Goal: Task Accomplishment & Management: Manage account settings

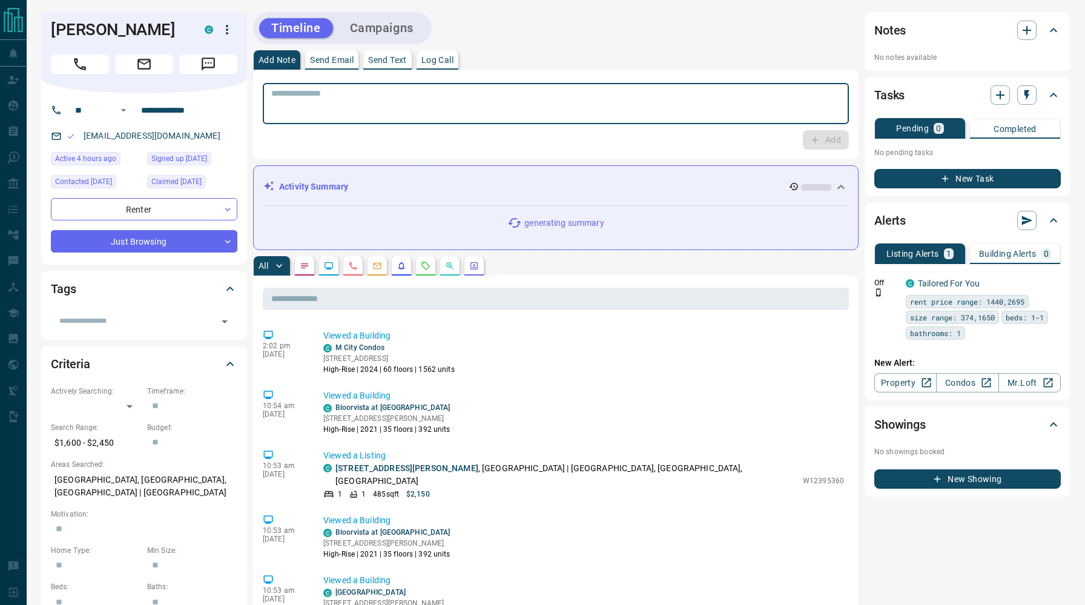
click at [331, 100] on textarea at bounding box center [555, 103] width 569 height 31
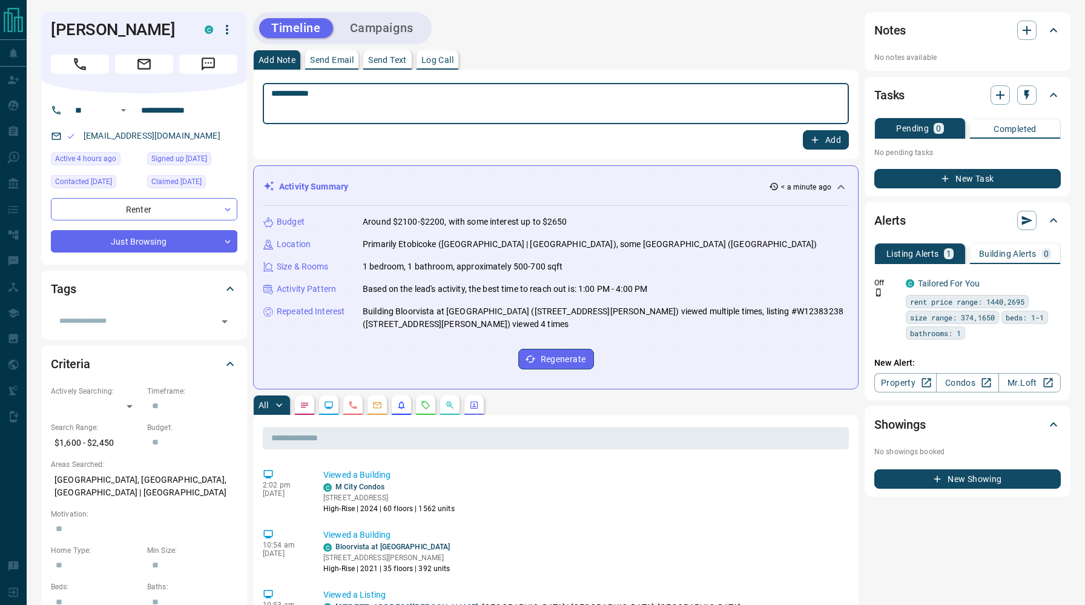
type textarea "**********"
click at [818, 140] on icon "button" at bounding box center [814, 139] width 11 height 11
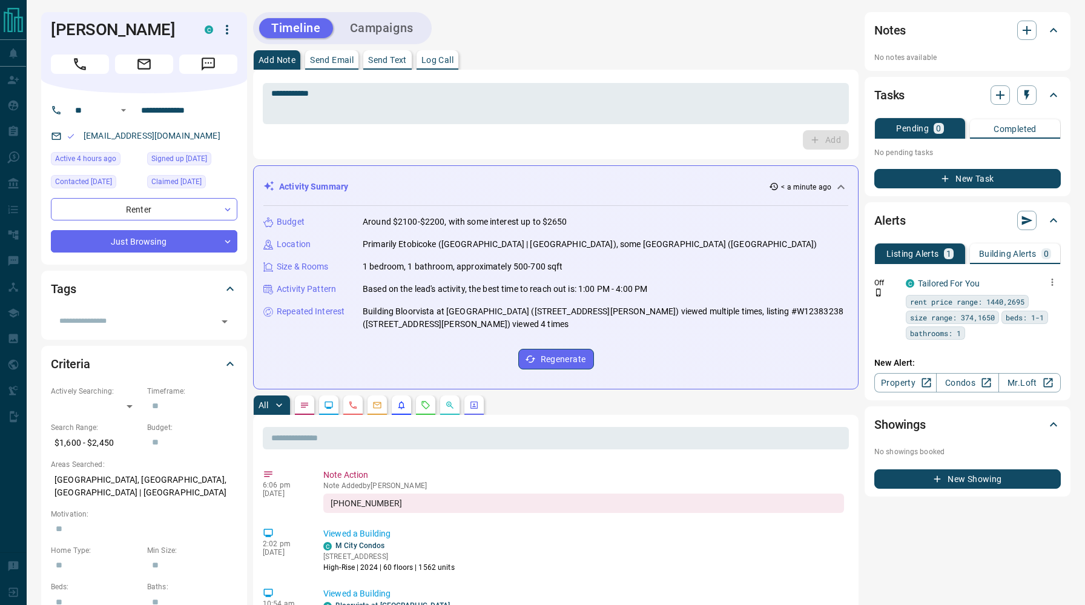
click at [1053, 283] on icon "button" at bounding box center [1052, 282] width 11 height 11
click at [1038, 325] on link "Edit" at bounding box center [1029, 324] width 27 height 12
click at [739, 130] on div at bounding box center [542, 302] width 1085 height 605
click at [1052, 283] on icon "button" at bounding box center [1052, 282] width 11 height 11
click at [1035, 307] on li "Send" at bounding box center [1033, 304] width 53 height 19
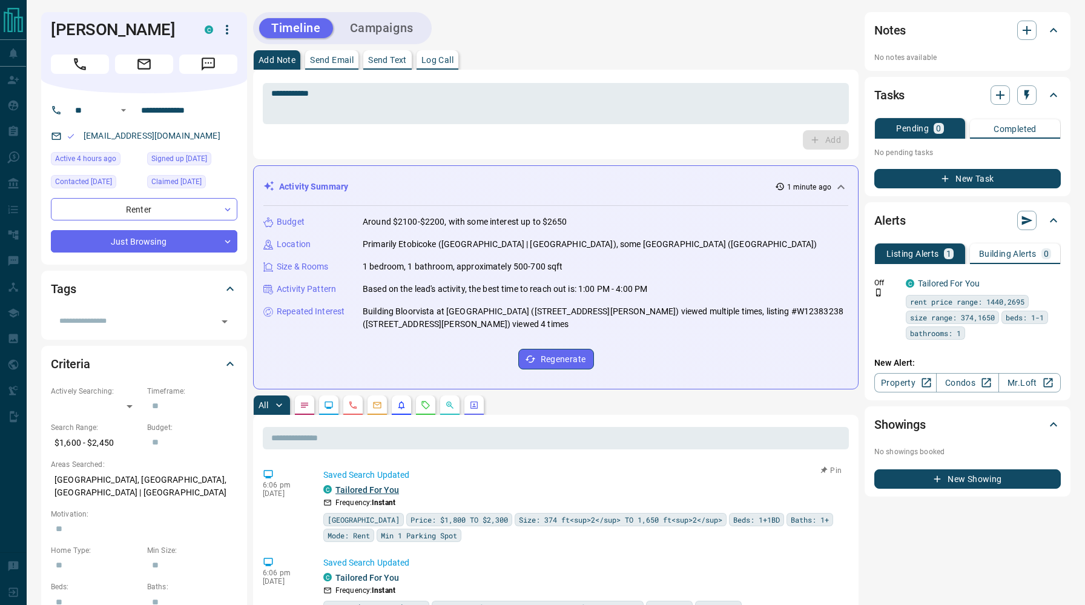
click at [387, 494] on link "Tailored For You" at bounding box center [367, 490] width 64 height 10
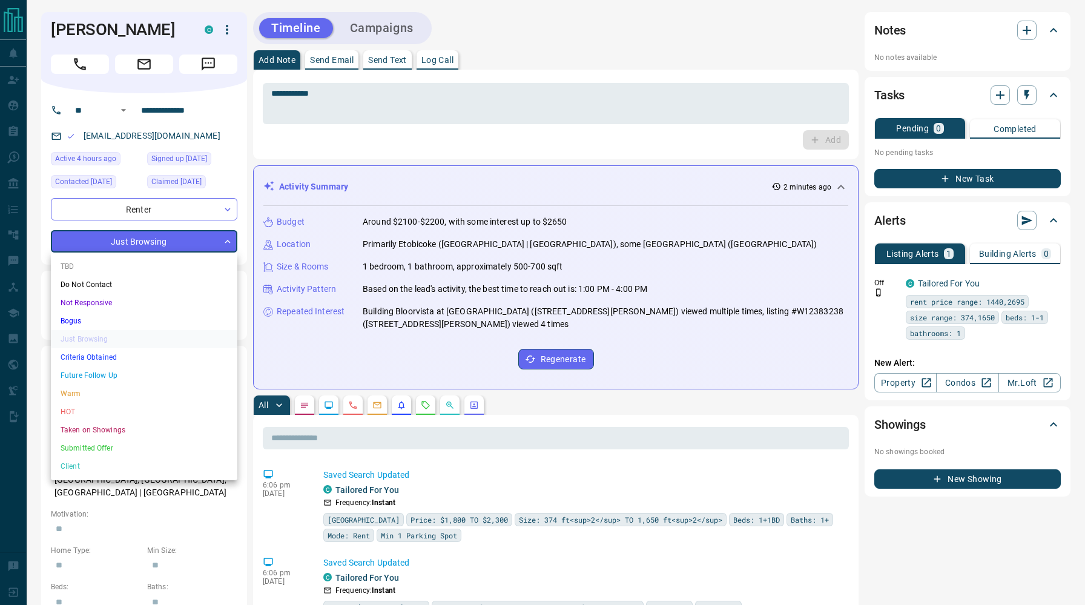
click at [366, 147] on div at bounding box center [542, 302] width 1085 height 605
